Goal: Communication & Community: Share content

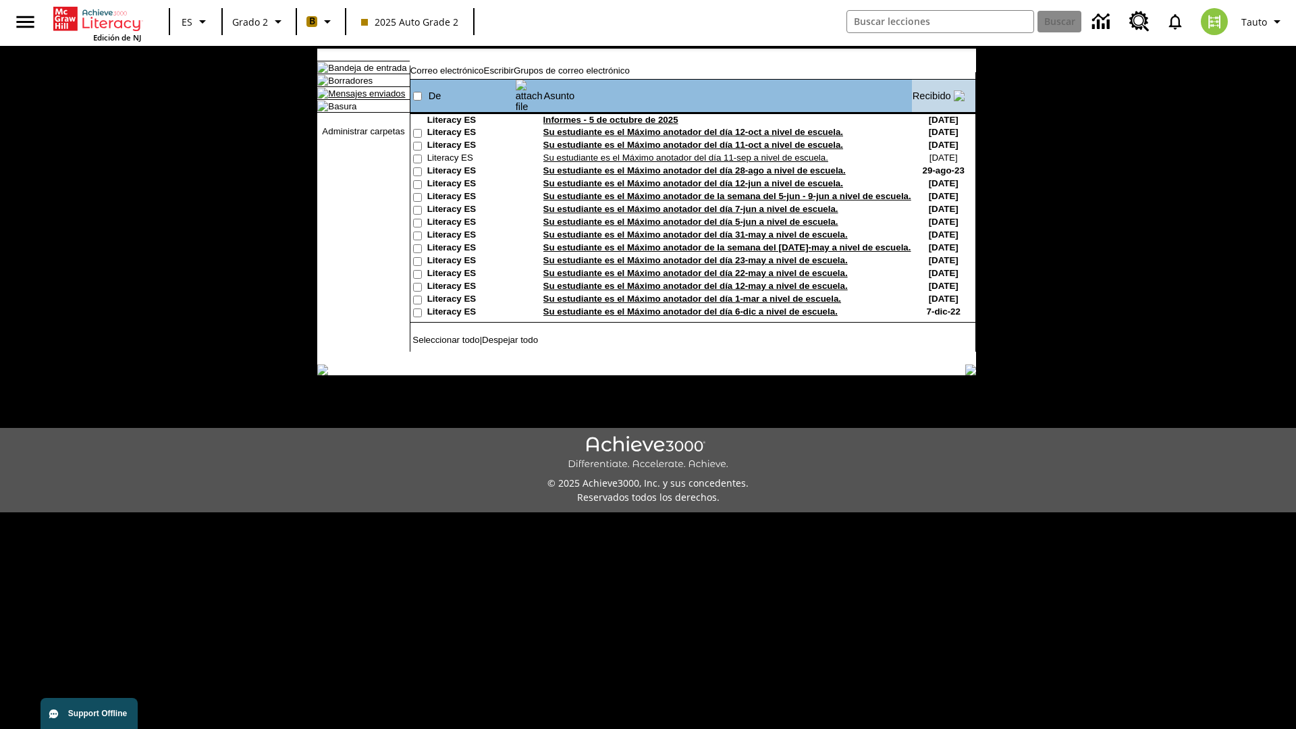
click at [360, 99] on link "Mensajes enviados" at bounding box center [366, 93] width 77 height 10
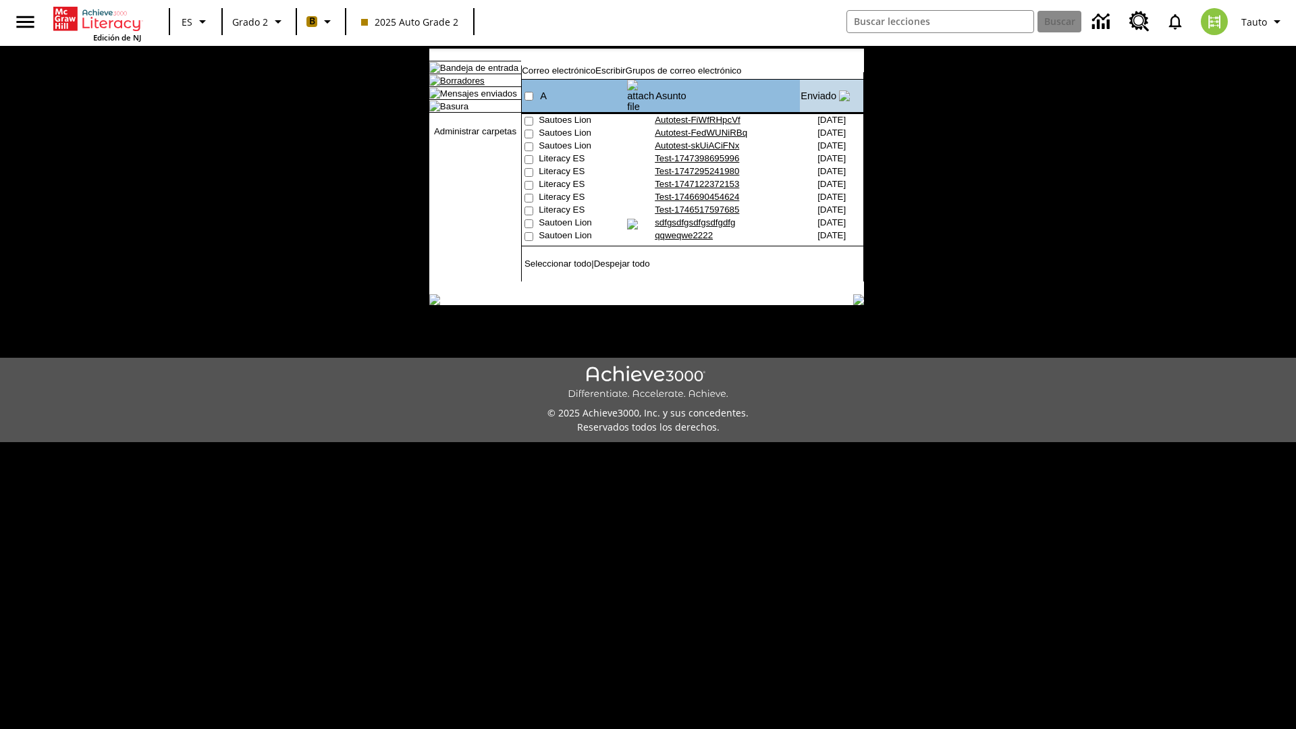
click at [452, 86] on link "Borradores" at bounding box center [462, 81] width 45 height 10
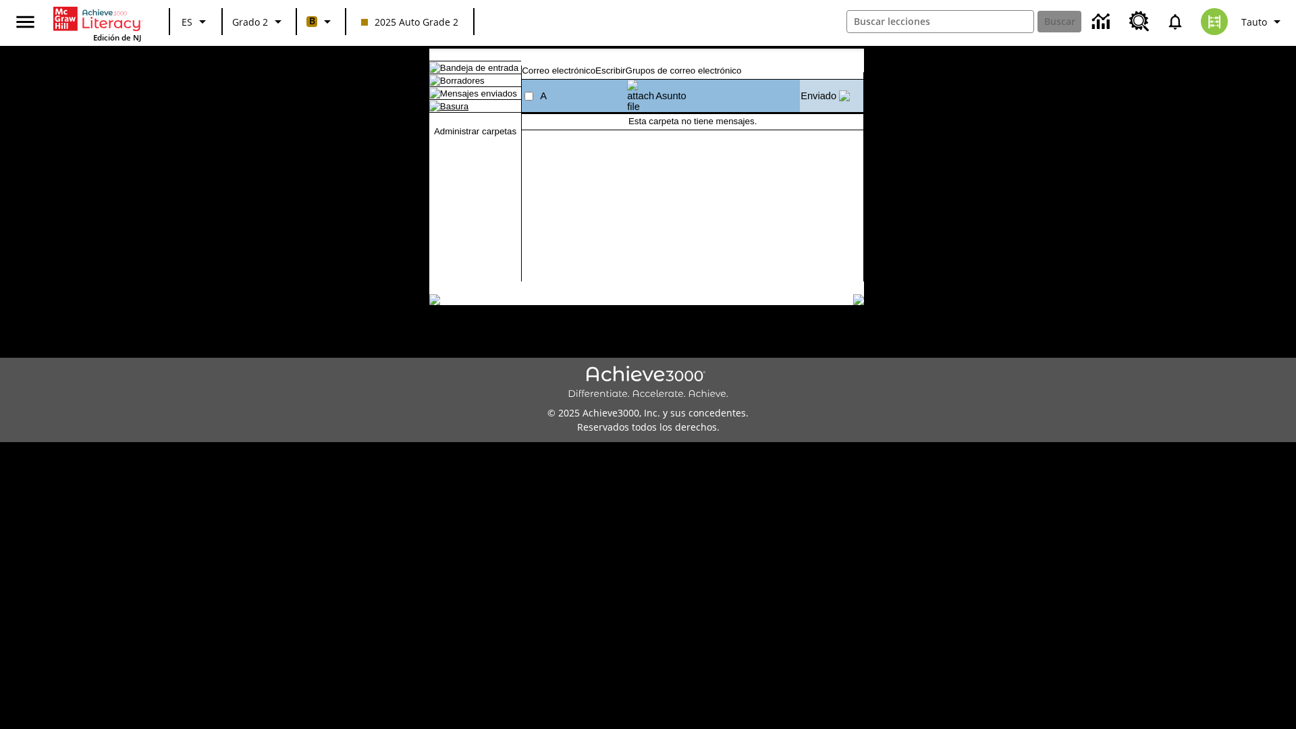
click at [443, 111] on link "Basura" at bounding box center [454, 106] width 28 height 10
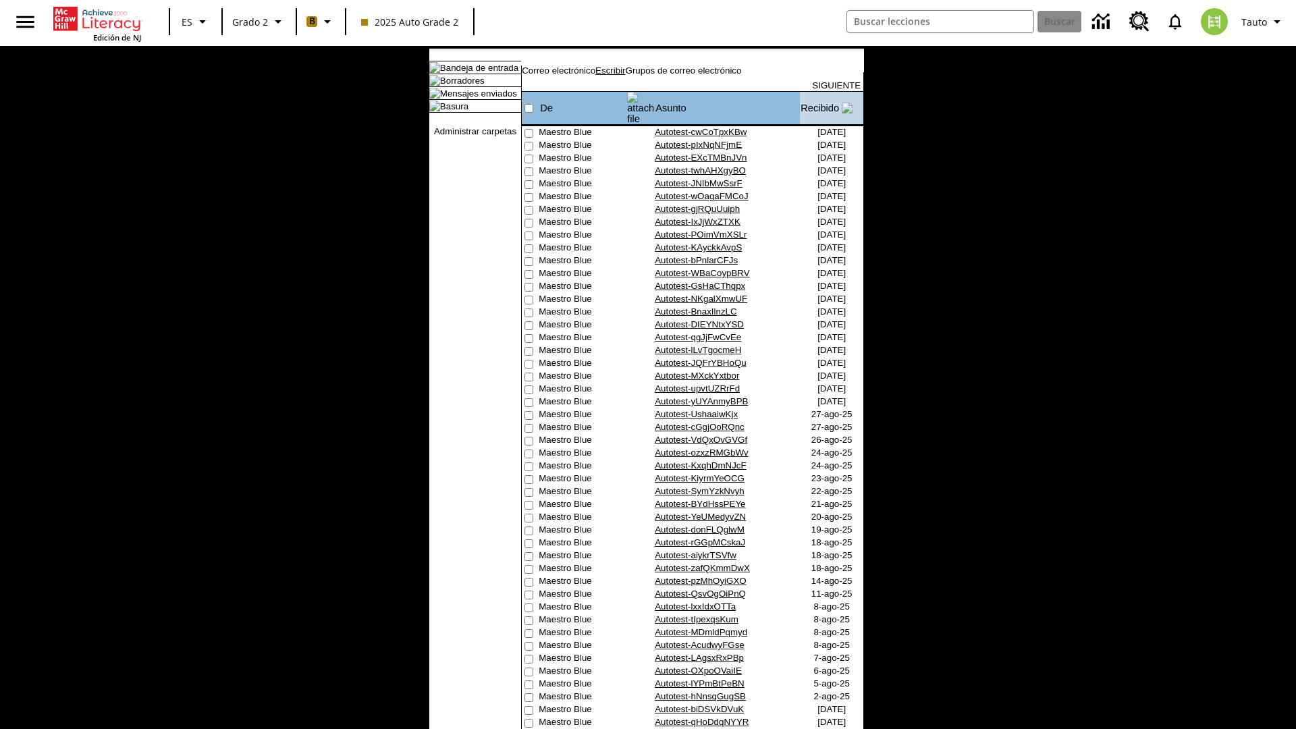
click at [625, 76] on link "Escribir" at bounding box center [611, 70] width 30 height 10
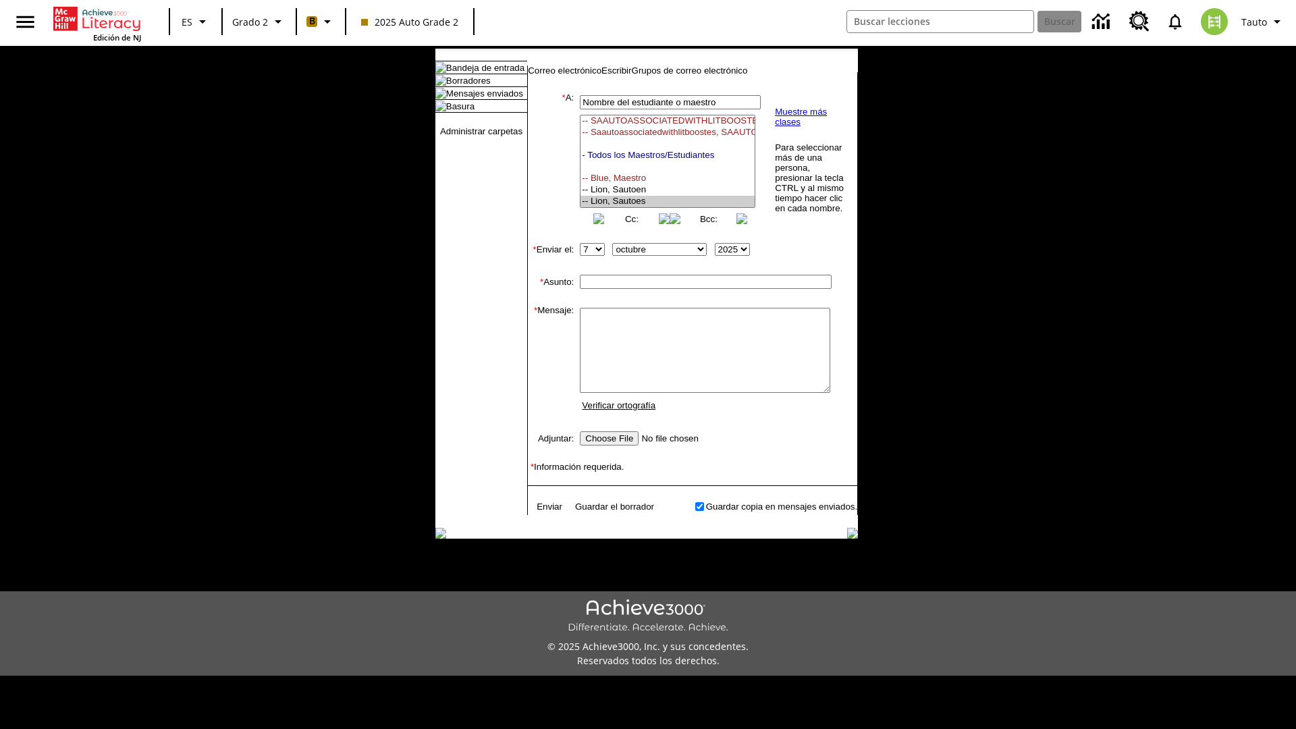
select select "U,21437111,1"
type input "Autotest-viliVyIygX"
type textarea "email body message"
click at [543, 512] on link "Enviar" at bounding box center [550, 507] width 26 height 10
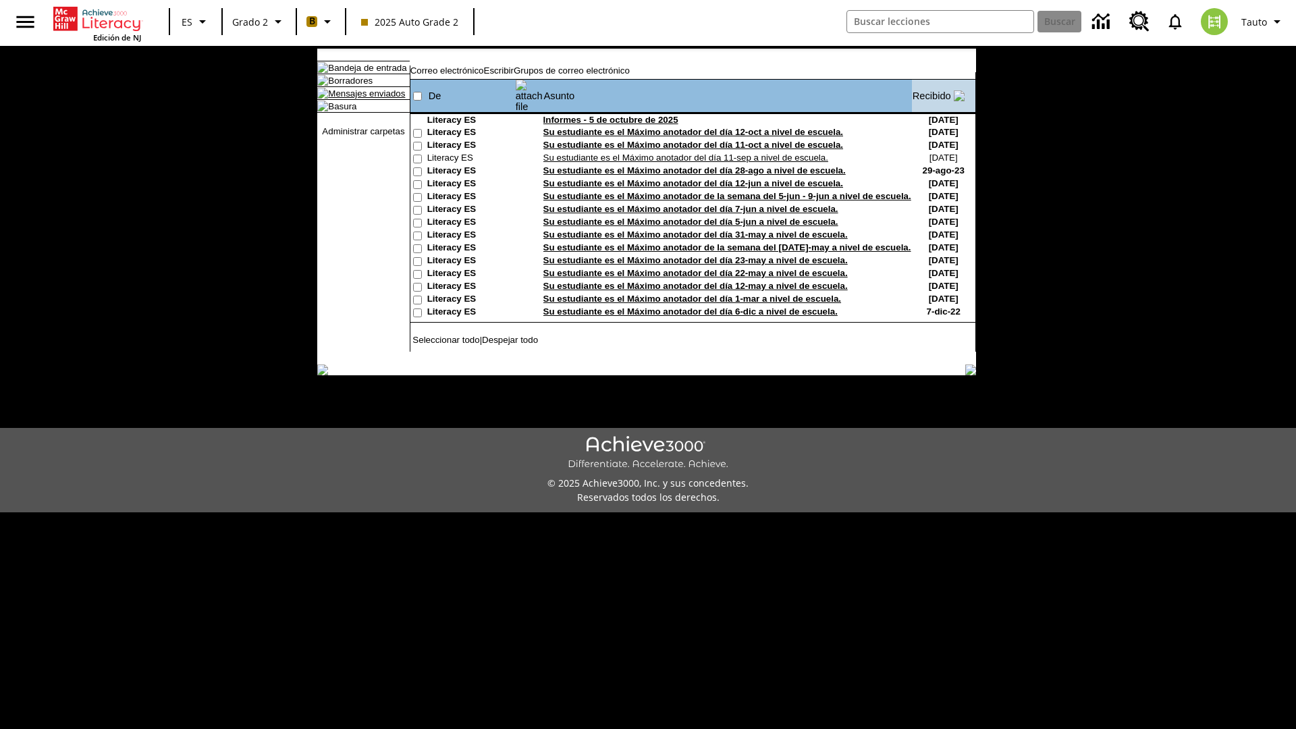
click at [360, 99] on link "Mensajes enviados" at bounding box center [366, 93] width 77 height 10
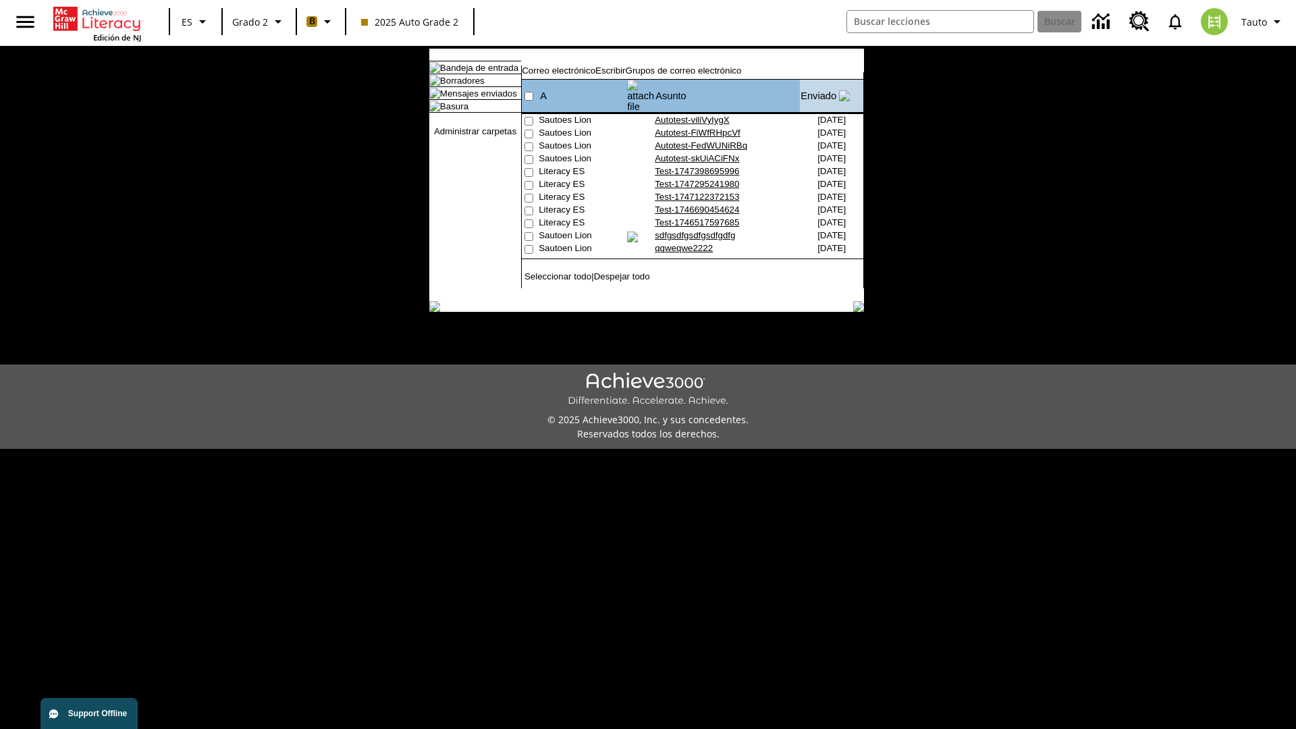
click at [527, 117] on input"] "checkbox" at bounding box center [529, 121] width 9 height 9
checkbox input"] "true"
